Goal: Task Accomplishment & Management: Use online tool/utility

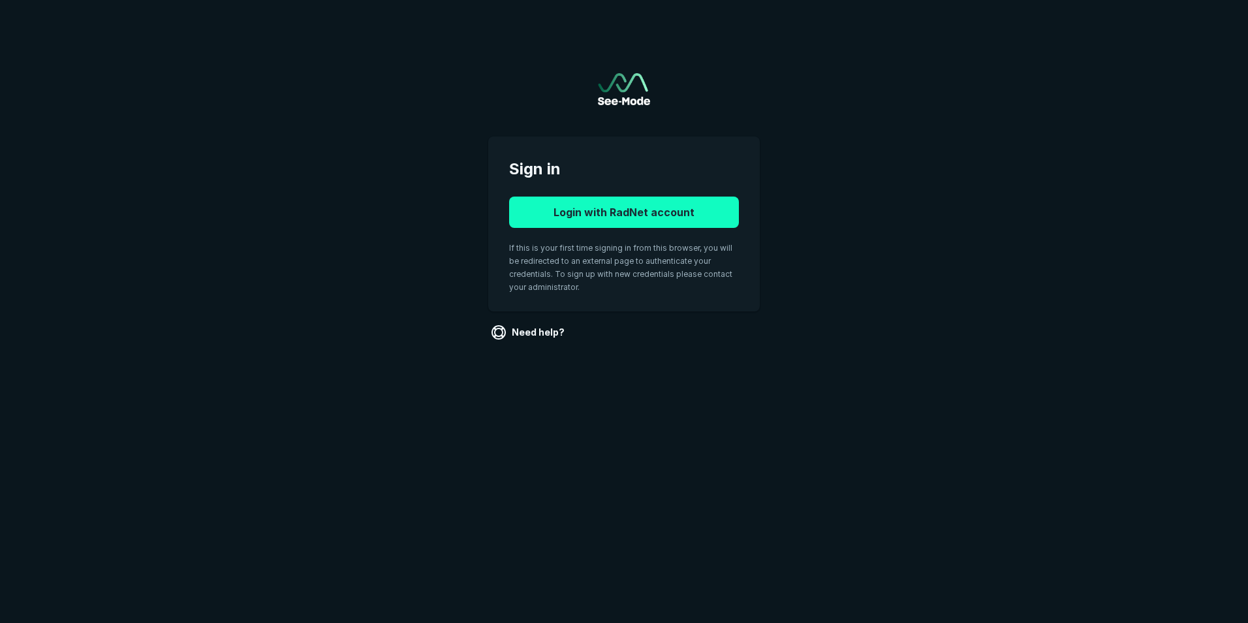
click at [568, 213] on button "Login with RadNet account" at bounding box center [624, 212] width 230 height 31
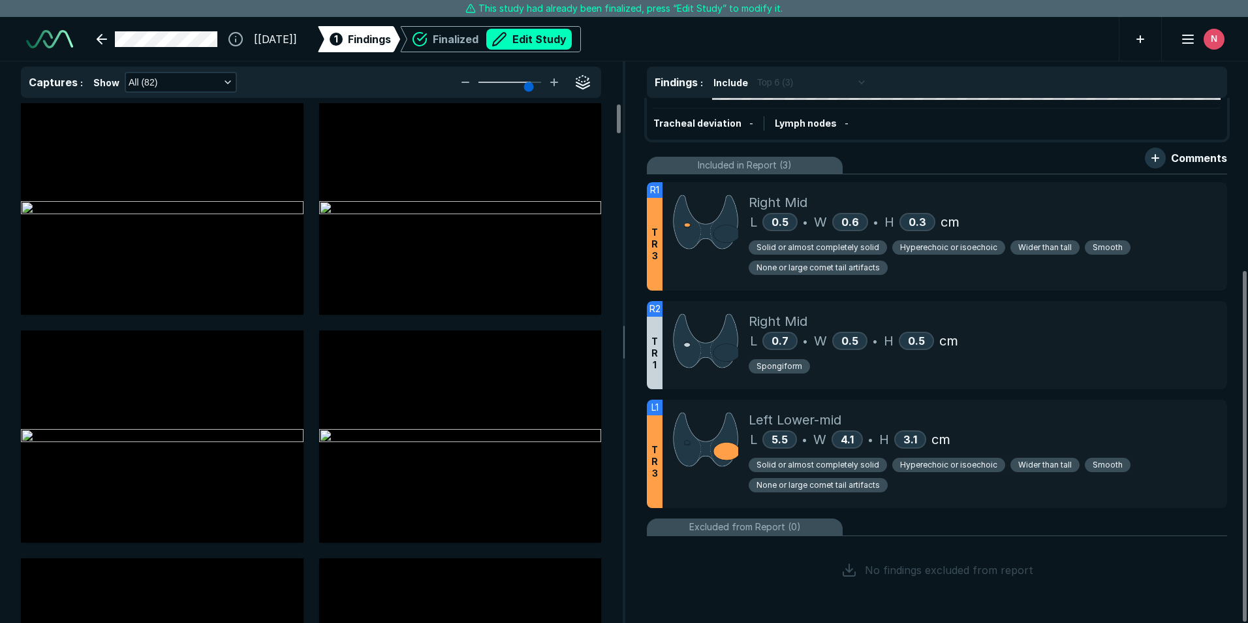
scroll to position [257, 0]
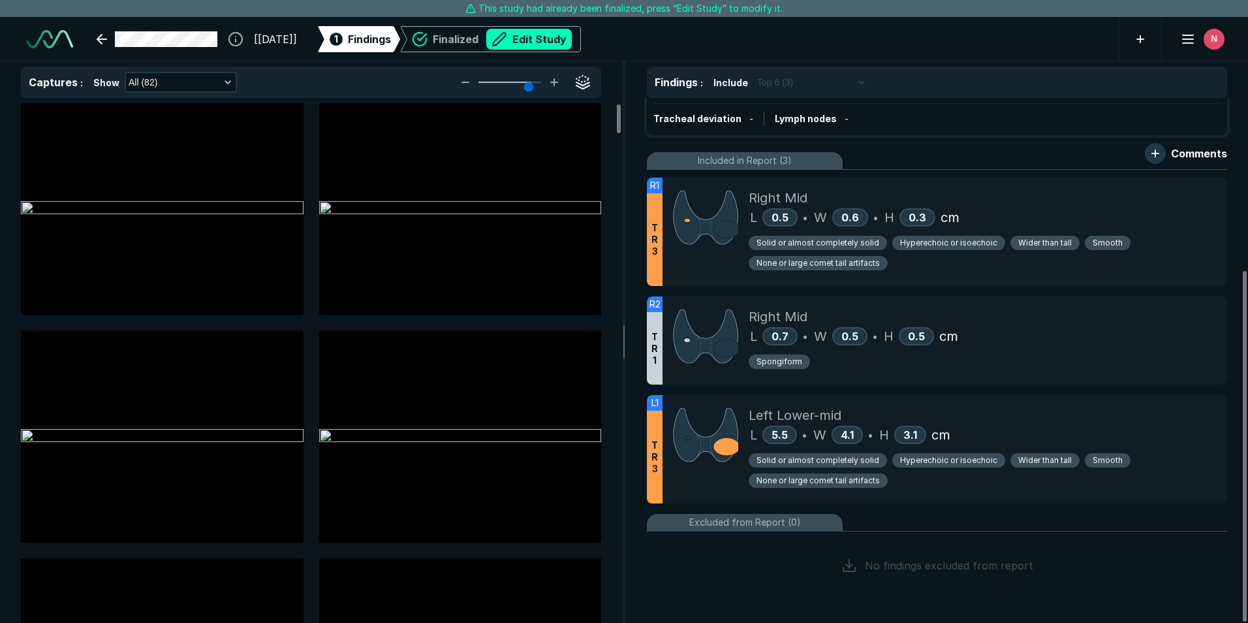
click at [565, 40] on button "Edit Study" at bounding box center [529, 39] width 86 height 21
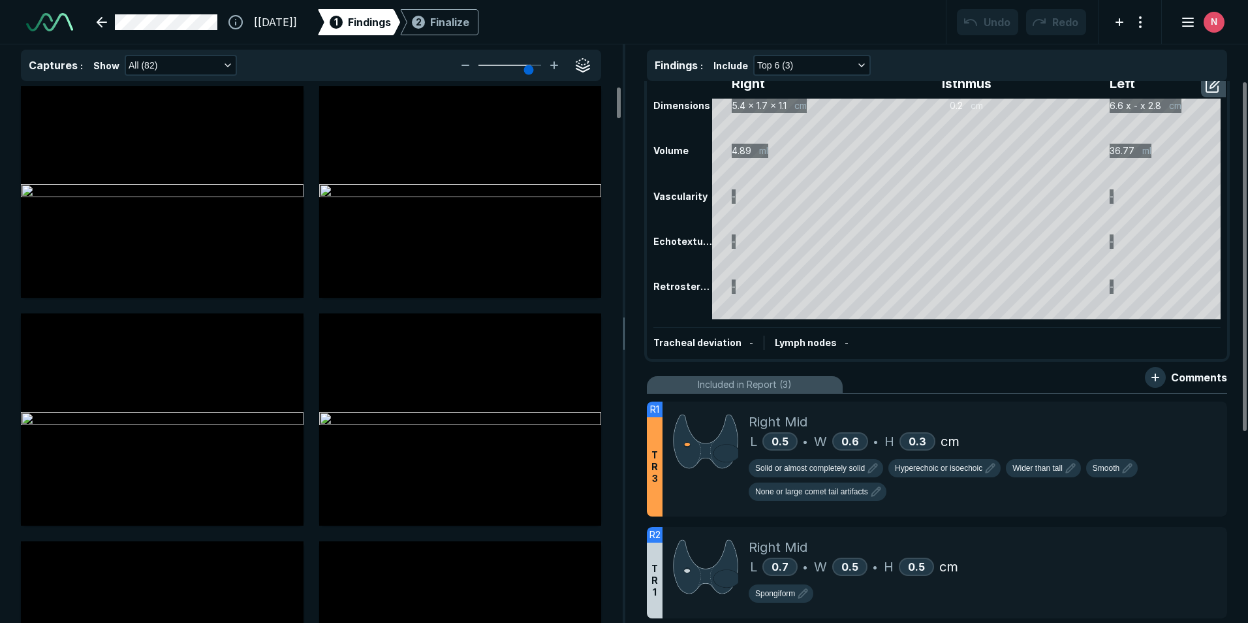
scroll to position [0, 0]
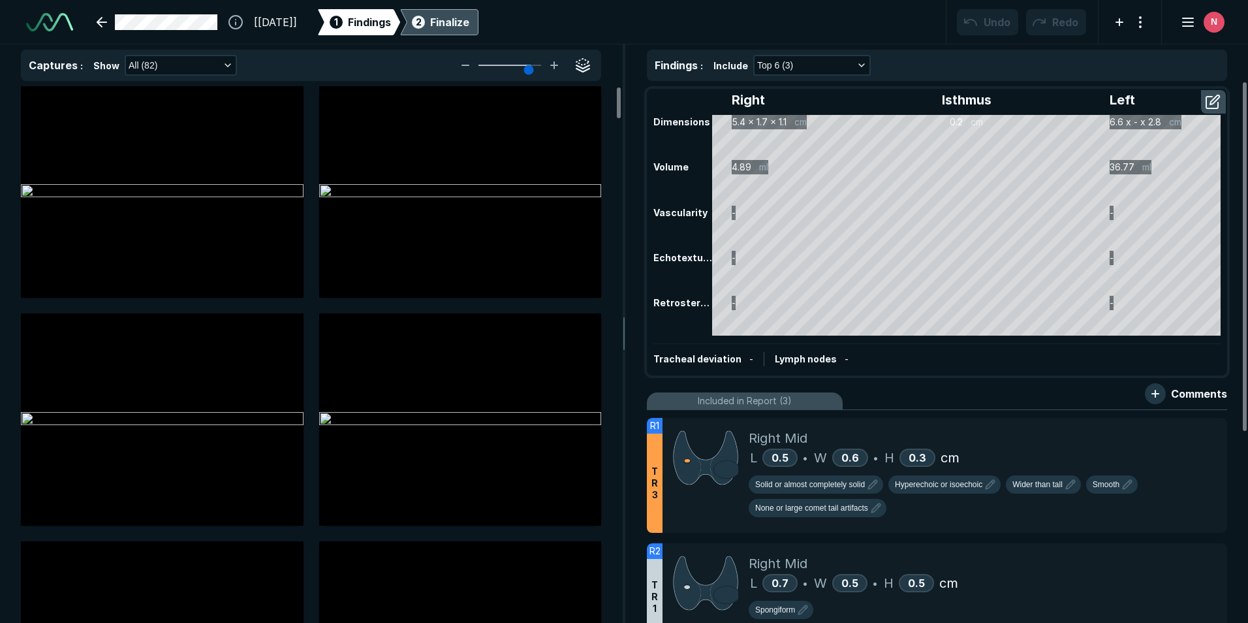
click at [464, 24] on div "Finalize" at bounding box center [449, 22] width 39 height 16
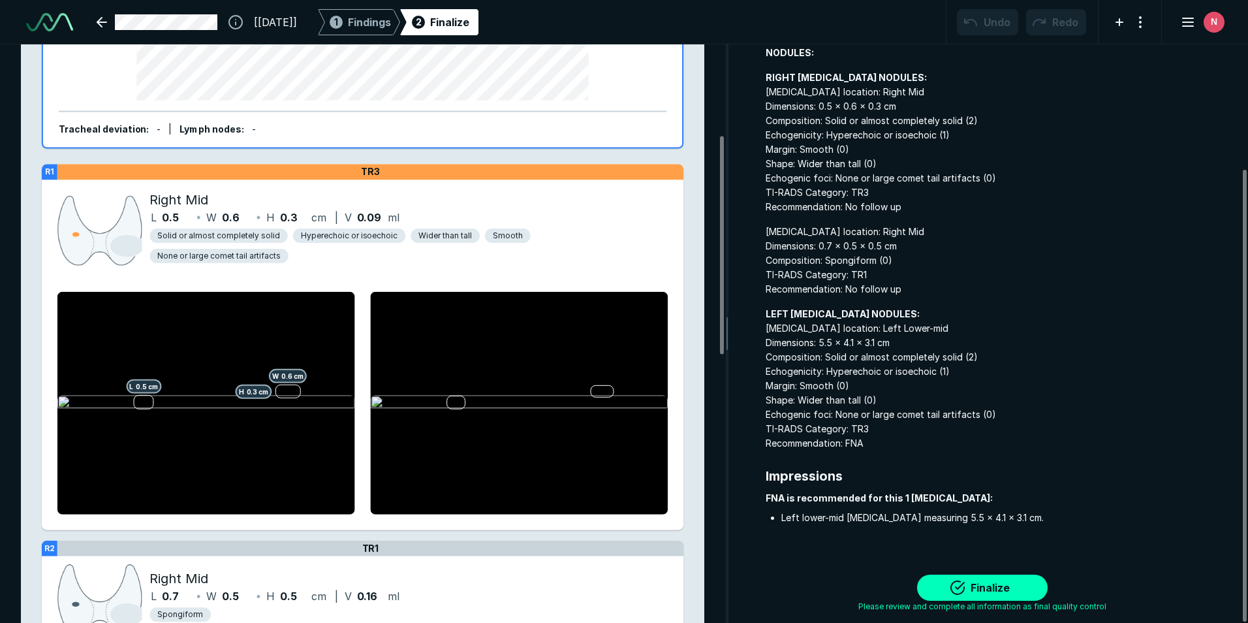
scroll to position [326, 0]
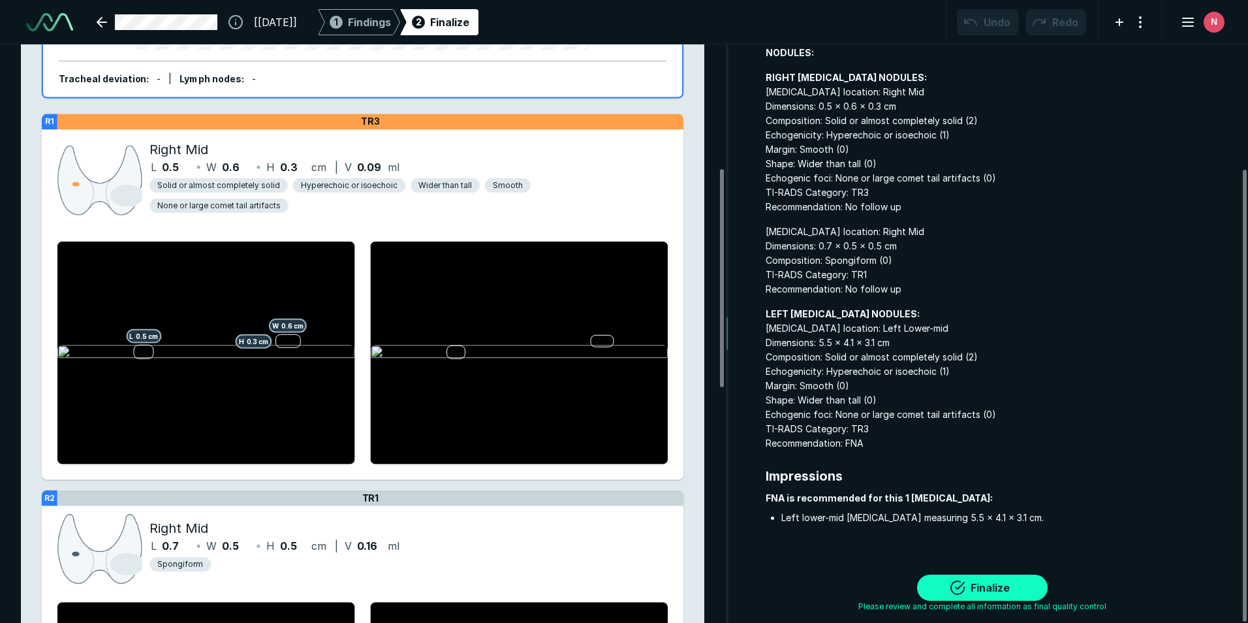
click at [977, 584] on button "Finalize" at bounding box center [982, 588] width 131 height 26
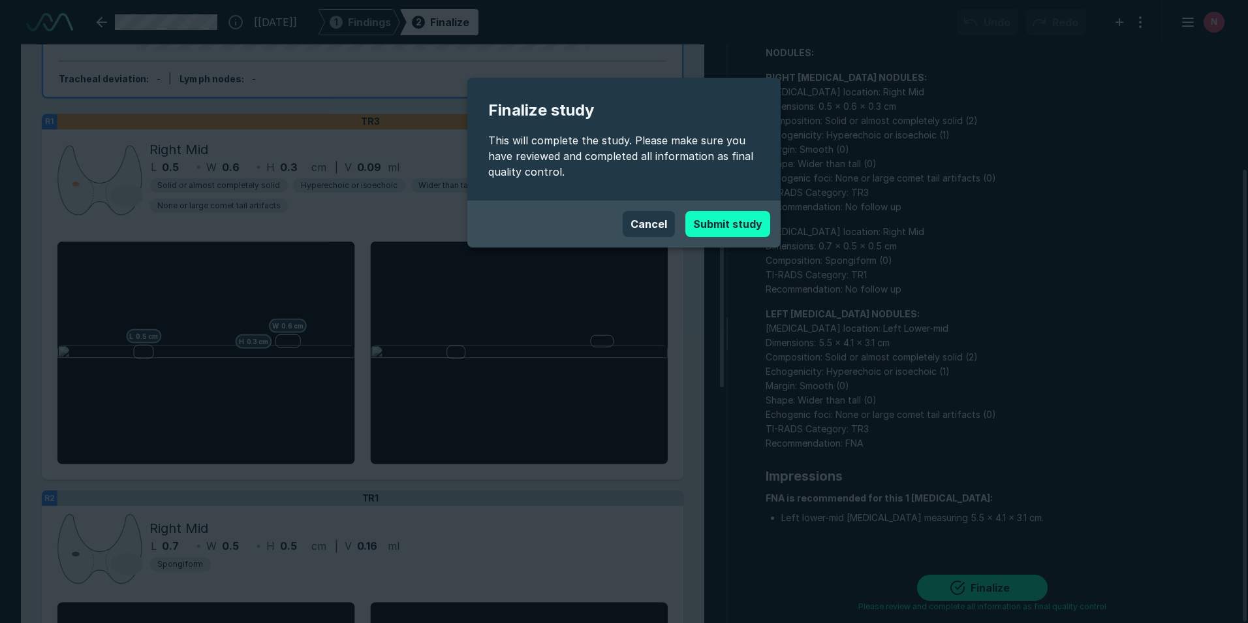
click at [721, 218] on button "Submit study" at bounding box center [727, 224] width 85 height 26
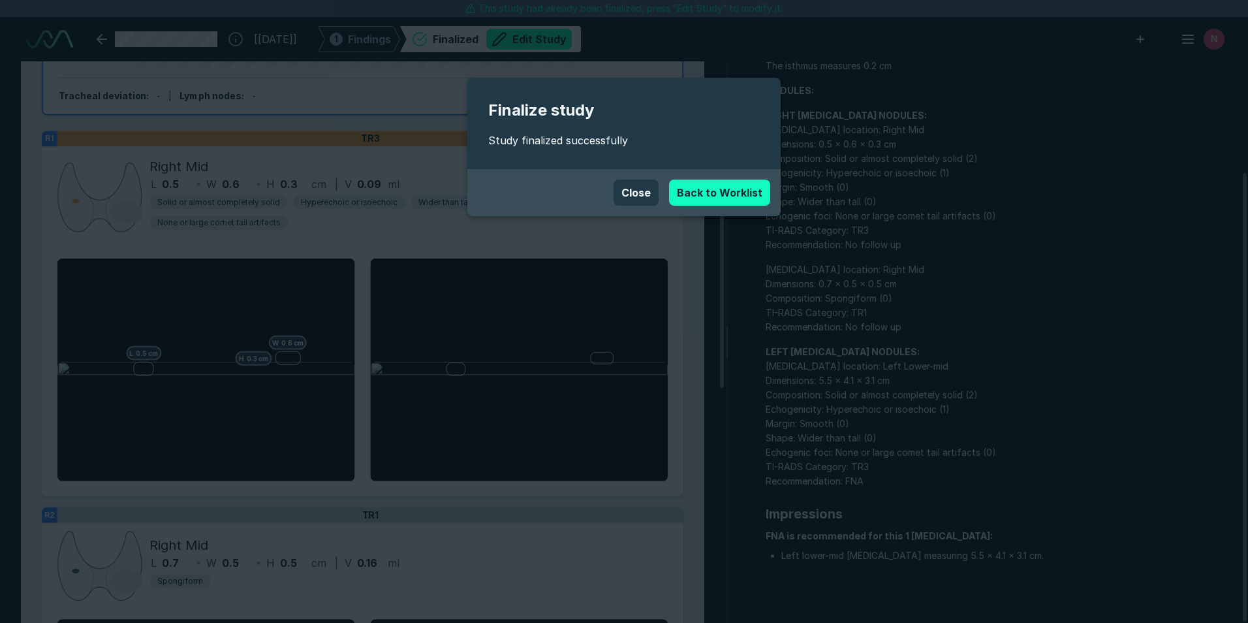
click at [740, 196] on link "Back to Worklist" at bounding box center [719, 193] width 101 height 26
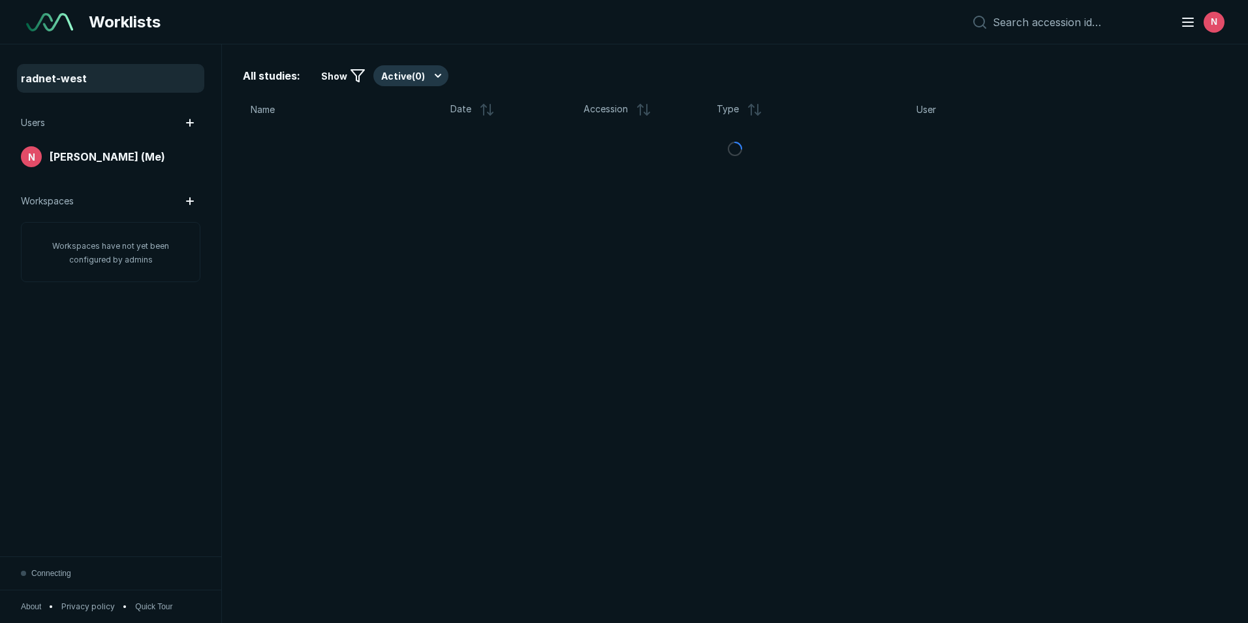
scroll to position [4044, 6087]
